Goal: Task Accomplishment & Management: Complete application form

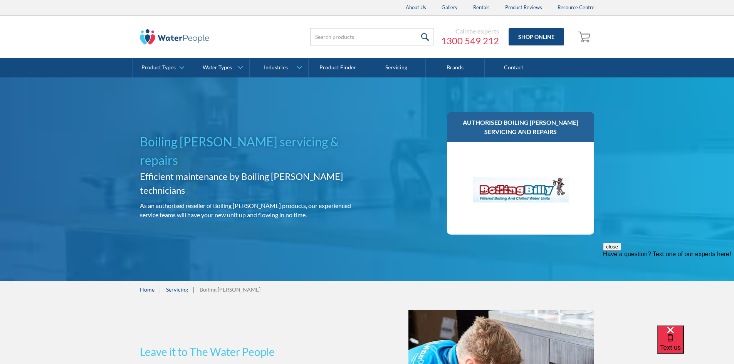
click at [483, 92] on div "Boiling Billy servicing & repairs Efficient maintenance by Boiling Billy techni…" at bounding box center [367, 179] width 734 height 204
click at [677, 161] on div "Boiling Billy servicing & repairs Efficient maintenance by Boiling Billy techni…" at bounding box center [367, 179] width 734 height 204
click at [586, 89] on div "Boiling Billy servicing & repairs Efficient maintenance by Boiling Billy techni…" at bounding box center [367, 179] width 734 height 204
click at [592, 87] on div "Boiling Billy servicing & repairs Efficient maintenance by Boiling Billy techni…" at bounding box center [367, 179] width 734 height 204
drag, startPoint x: 592, startPoint y: 87, endPoint x: 589, endPoint y: 90, distance: 4.4
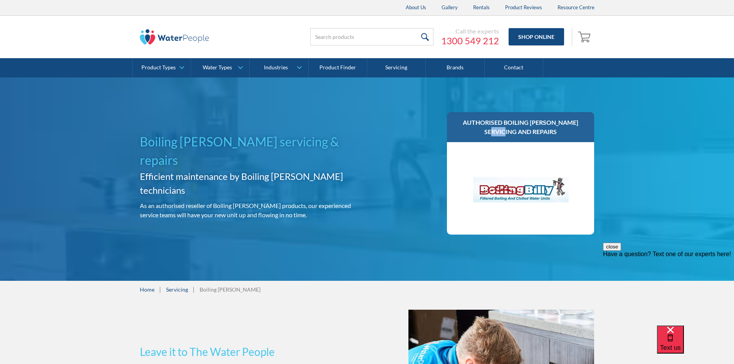
click at [589, 90] on div "Boiling Billy servicing & repairs Efficient maintenance by Boiling Billy techni…" at bounding box center [367, 179] width 734 height 204
drag, startPoint x: 629, startPoint y: 118, endPoint x: 639, endPoint y: 115, distance: 10.5
click at [629, 118] on div "Boiling Billy servicing & repairs Efficient maintenance by Boiling Billy techni…" at bounding box center [367, 179] width 734 height 204
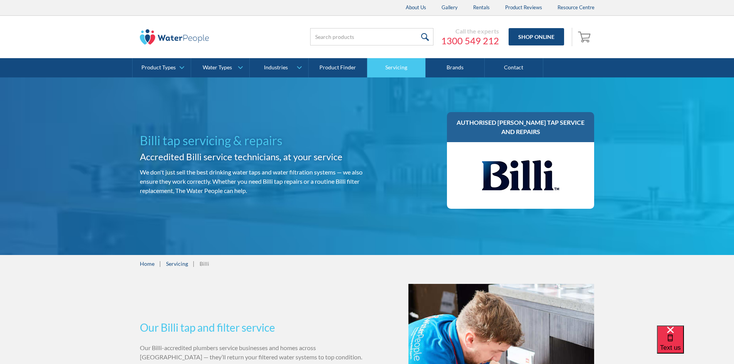
click at [393, 64] on link "Servicing" at bounding box center [396, 67] width 59 height 19
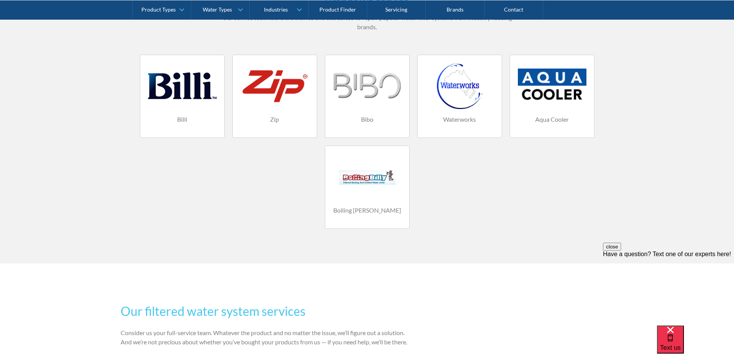
click at [371, 215] on h4 "Boiling [PERSON_NAME]" at bounding box center [367, 210] width 69 height 9
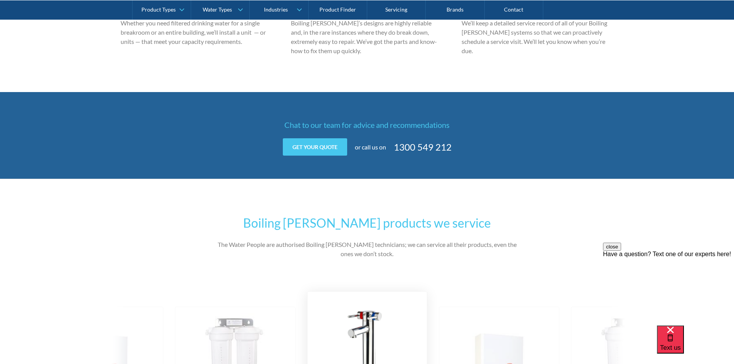
scroll to position [810, 0]
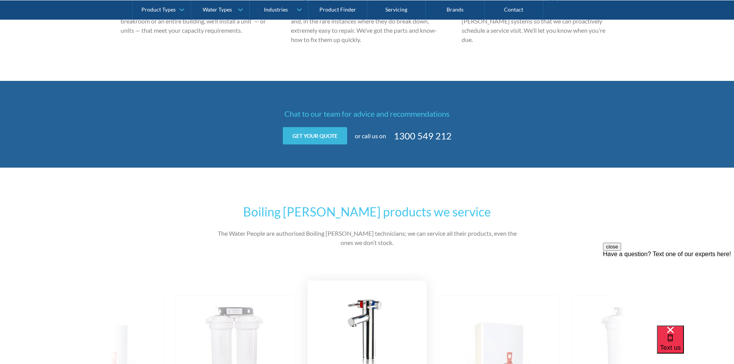
click at [339, 127] on link "Get your quote" at bounding box center [315, 135] width 64 height 17
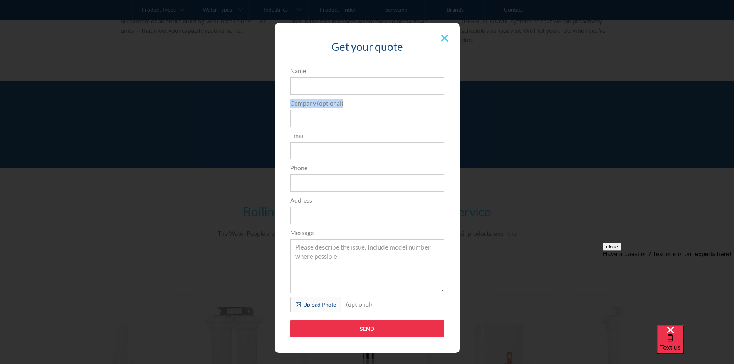
drag, startPoint x: 484, startPoint y: 90, endPoint x: 487, endPoint y: 103, distance: 13.6
click at [484, 108] on div "Get your quote 3edfad95ad8c3dfade3524ea47e0e3f2a74a58f3e0bd211ff5584a90323ec471…" at bounding box center [367, 187] width 704 height 345
click at [464, 88] on div "Get your quote 3edfad95ad8c3dfade3524ea47e0e3f2a74a58f3e0bd211ff5584a90323ec471…" at bounding box center [367, 187] width 704 height 345
click at [318, 68] on label "Name" at bounding box center [367, 70] width 154 height 9
click at [318, 77] on input "Name" at bounding box center [367, 85] width 154 height 17
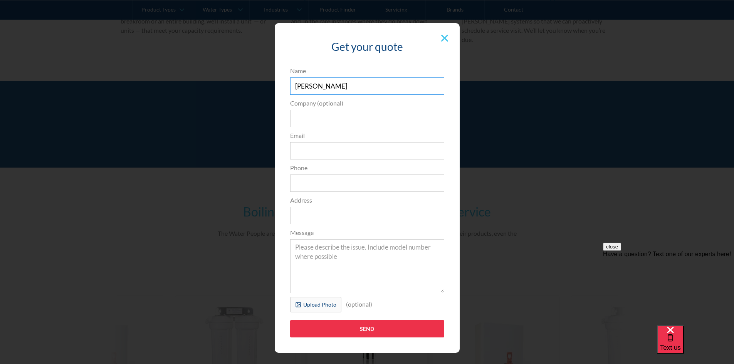
click at [342, 80] on input "Luke" at bounding box center [367, 85] width 154 height 17
type input "Luke R"
type input "Crank No Barriers"
type input "Luke.Robin@crank.com.au"
click at [320, 175] on input "Phone" at bounding box center [367, 183] width 154 height 17
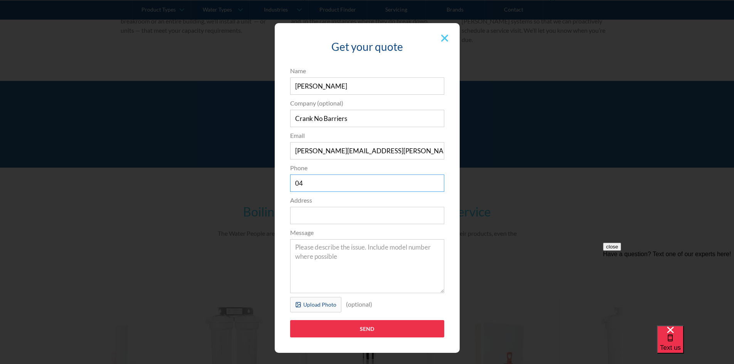
type input "0"
type input "0417434417"
click at [302, 224] on form "3edfad95ad8c3dfade3524ea47e0e3f2a74a58f3e0bd211ff5584a90323ec471d39657e024ac02a…" at bounding box center [367, 205] width 162 height 279
drag, startPoint x: 302, startPoint y: 224, endPoint x: 307, endPoint y: 222, distance: 5.0
click at [302, 224] on input "Address" at bounding box center [367, 215] width 154 height 17
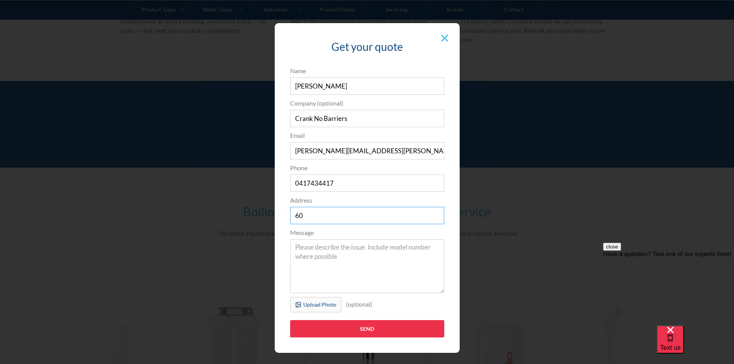
type input "6"
type input "l"
click at [307, 214] on input "Address" at bounding box center [367, 215] width 154 height 17
paste input "L8/606 St Kilda Rd, Melbourne VIC 3004"
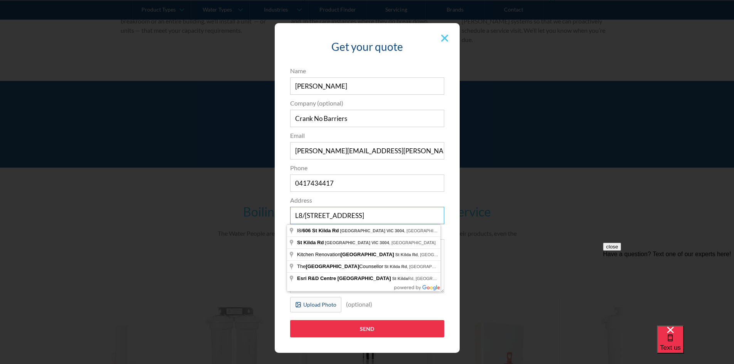
click at [305, 219] on input "L8/606 St Kilda Rd, Melbourne VIC 3004" at bounding box center [367, 215] width 154 height 17
type input "l8/606 St Kilda Rd, Melbourne VIC 3004, Australia"
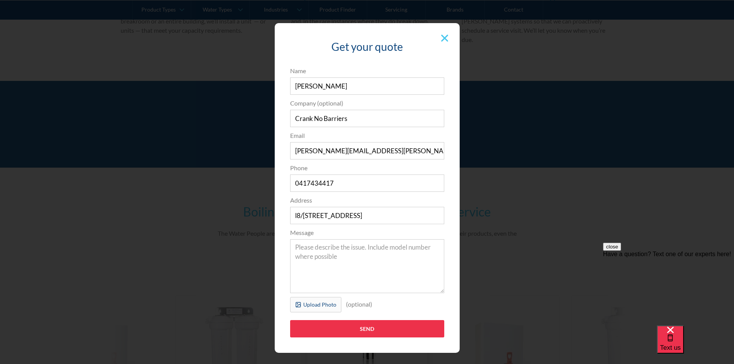
click at [502, 273] on div "Get your quote 3edfad95ad8c3dfade3524ea47e0e3f2a74a58f3e0bd211ff5584a90323ec471…" at bounding box center [367, 187] width 704 height 345
click at [304, 303] on div "Upload Photo" at bounding box center [319, 305] width 33 height 8
type input "Send"
click at [345, 314] on div "Upload Photo (optional) Uploading... billi 1.jpg Upload failed. Max size for fi…" at bounding box center [367, 306] width 162 height 19
click at [362, 273] on textarea "Message" at bounding box center [367, 266] width 154 height 54
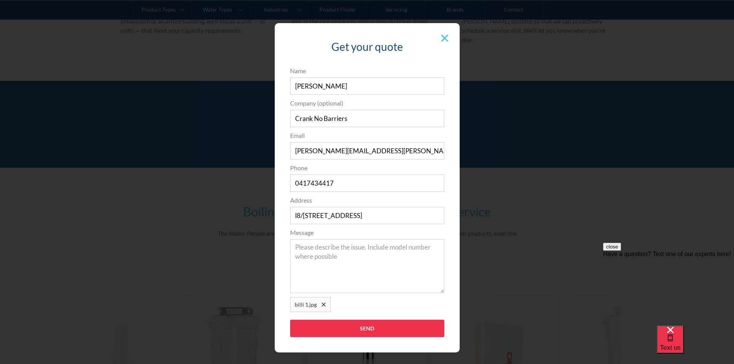
click at [376, 310] on div "Upload Photo (optional) Uploading... billi 1.jpg Upload failed. Max size for fi…" at bounding box center [367, 304] width 154 height 15
click at [368, 253] on textarea "Message" at bounding box center [367, 266] width 154 height 54
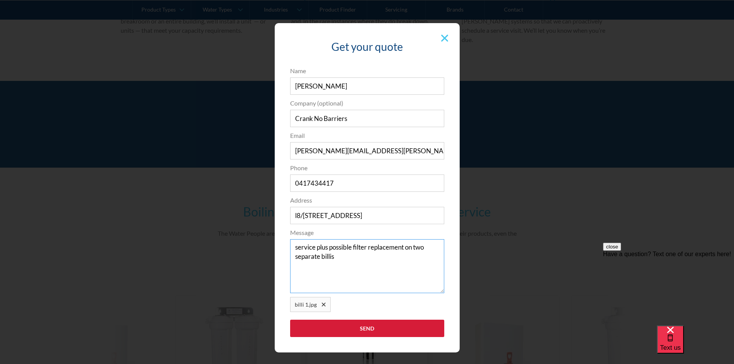
type textarea "service plus possible filter replacement on two separate billis"
drag, startPoint x: 337, startPoint y: 329, endPoint x: 338, endPoint y: 323, distance: 6.6
click at [337, 329] on input "Send" at bounding box center [367, 328] width 154 height 17
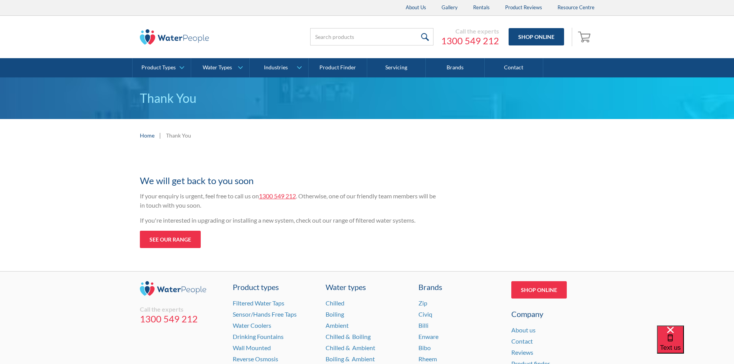
click at [653, 165] on div "Thanks for your enquiry We will get back to you soon If your enquiry is urgent,…" at bounding box center [367, 216] width 734 height 112
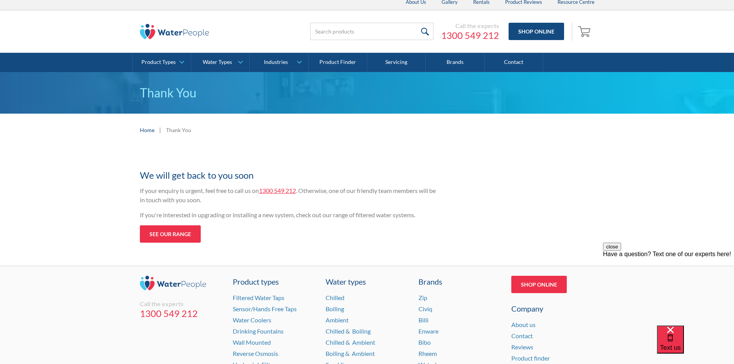
scroll to position [39, 0]
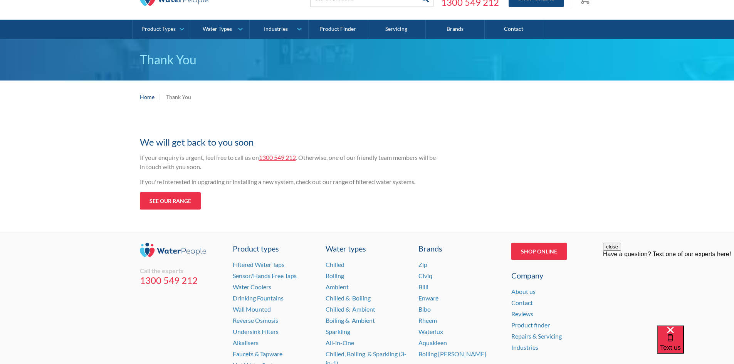
click at [579, 128] on div "Thanks for your enquiry We will get back to you soon If your enquiry is urgent,…" at bounding box center [367, 165] width 455 height 89
